Goal: Understand process/instructions: Learn how to perform a task or action

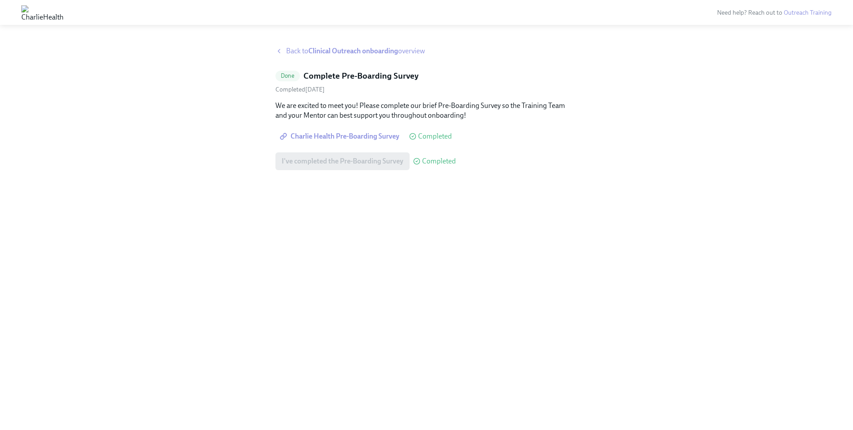
click at [319, 49] on strong "Clinical Outreach onboarding" at bounding box center [353, 51] width 90 height 8
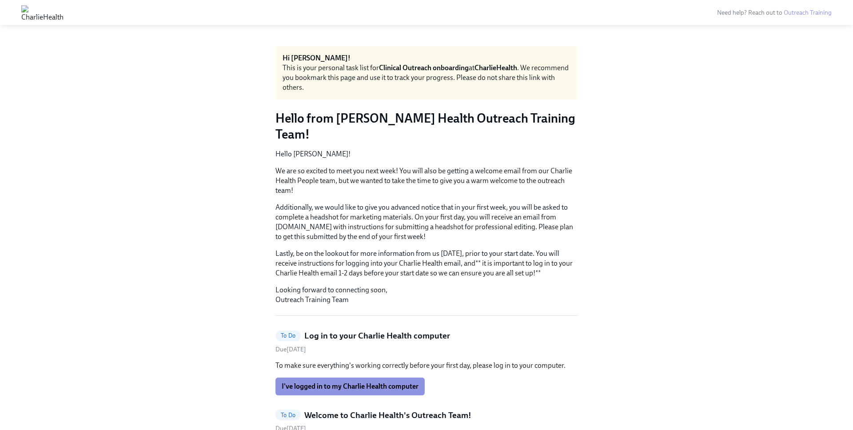
click at [320, 168] on p "We are so excited to meet you next week! You will also be getting a welcome ema…" at bounding box center [427, 180] width 302 height 29
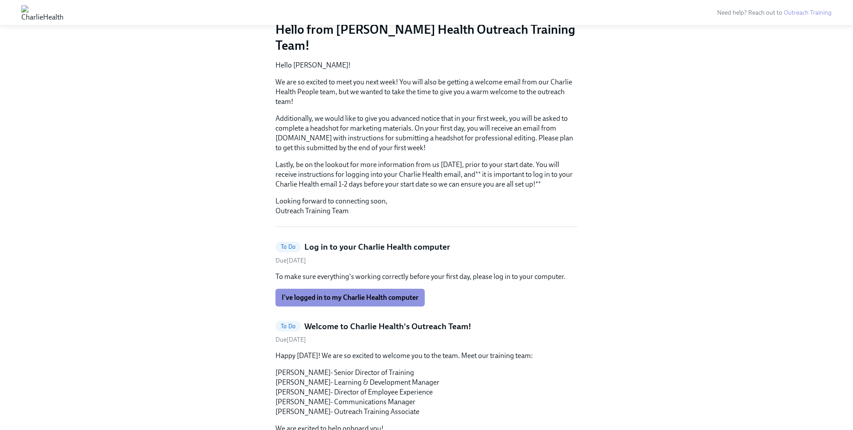
scroll to position [107, 0]
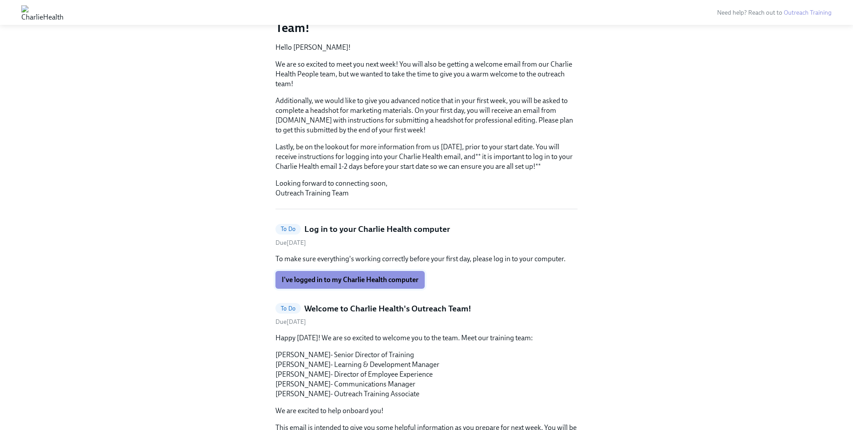
click at [343, 276] on span "I've logged in to my Charlie Health computer" at bounding box center [350, 280] width 137 height 9
click at [386, 333] on p "Happy [DATE]! We are so excited to welcome you to the team. Meet our training t…" at bounding box center [427, 338] width 302 height 10
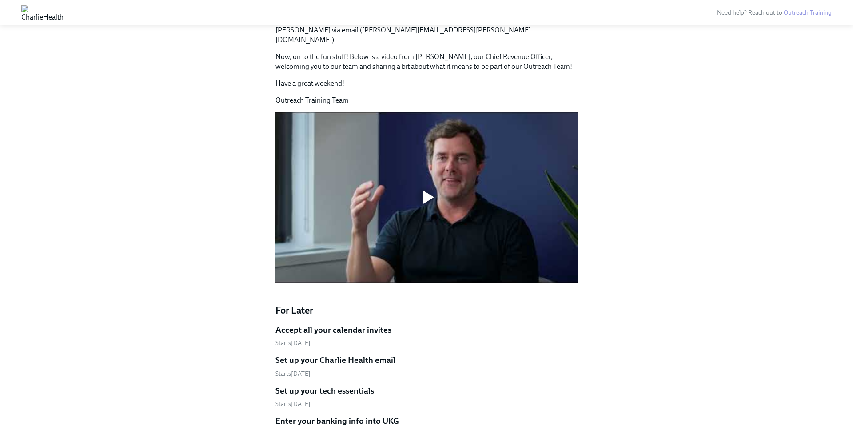
scroll to position [622, 0]
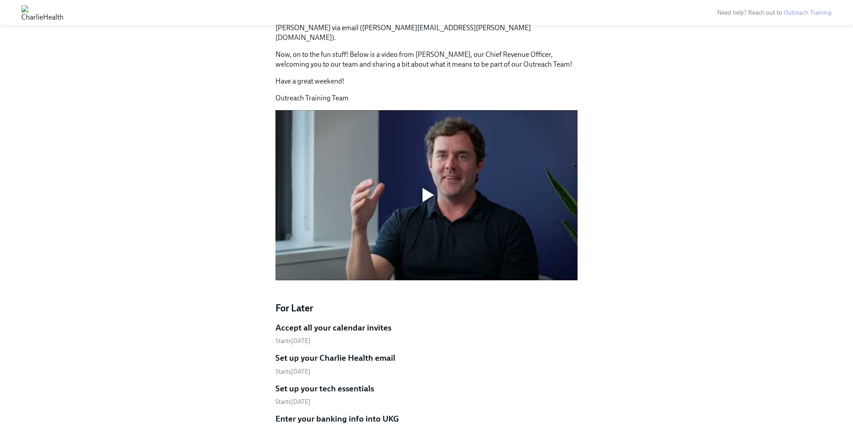
click at [425, 188] on div at bounding box center [429, 195] width 12 height 14
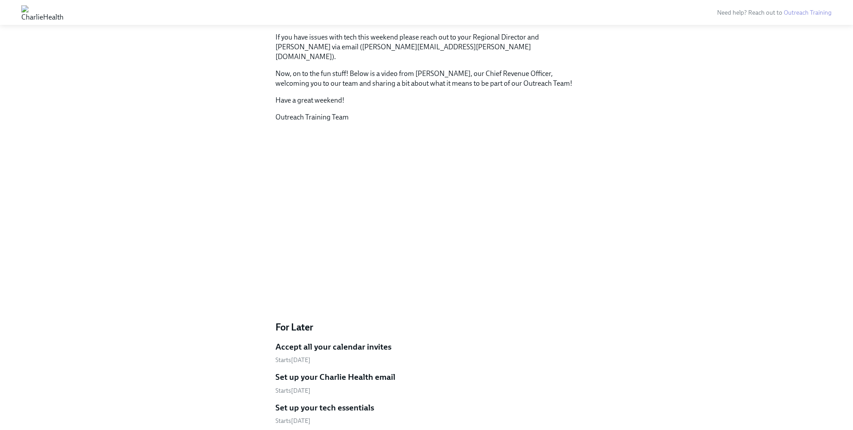
scroll to position [604, 0]
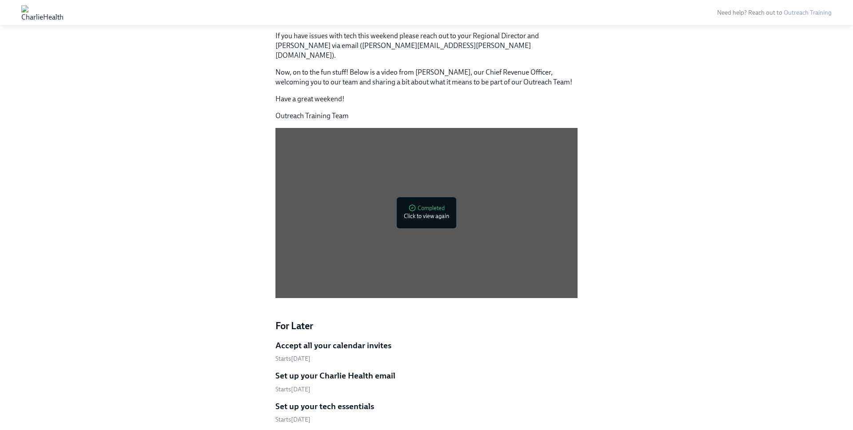
click at [296, 340] on h5 "Accept all your calendar invites" at bounding box center [334, 346] width 116 height 12
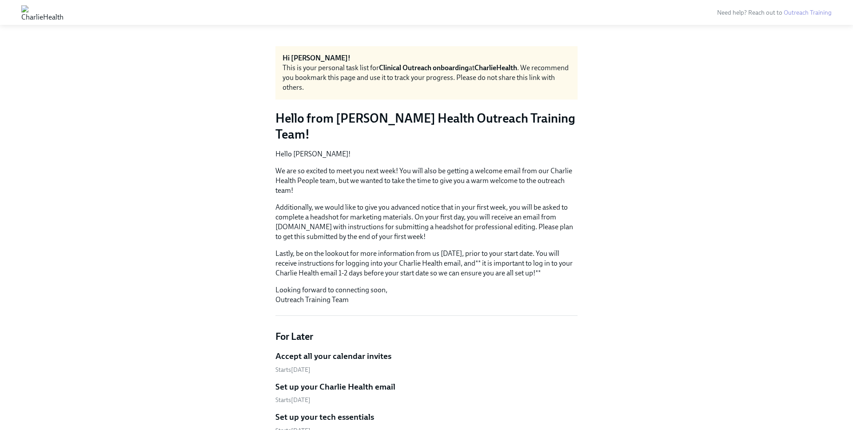
scroll to position [604, 0]
